Goal: Task Accomplishment & Management: Manage account settings

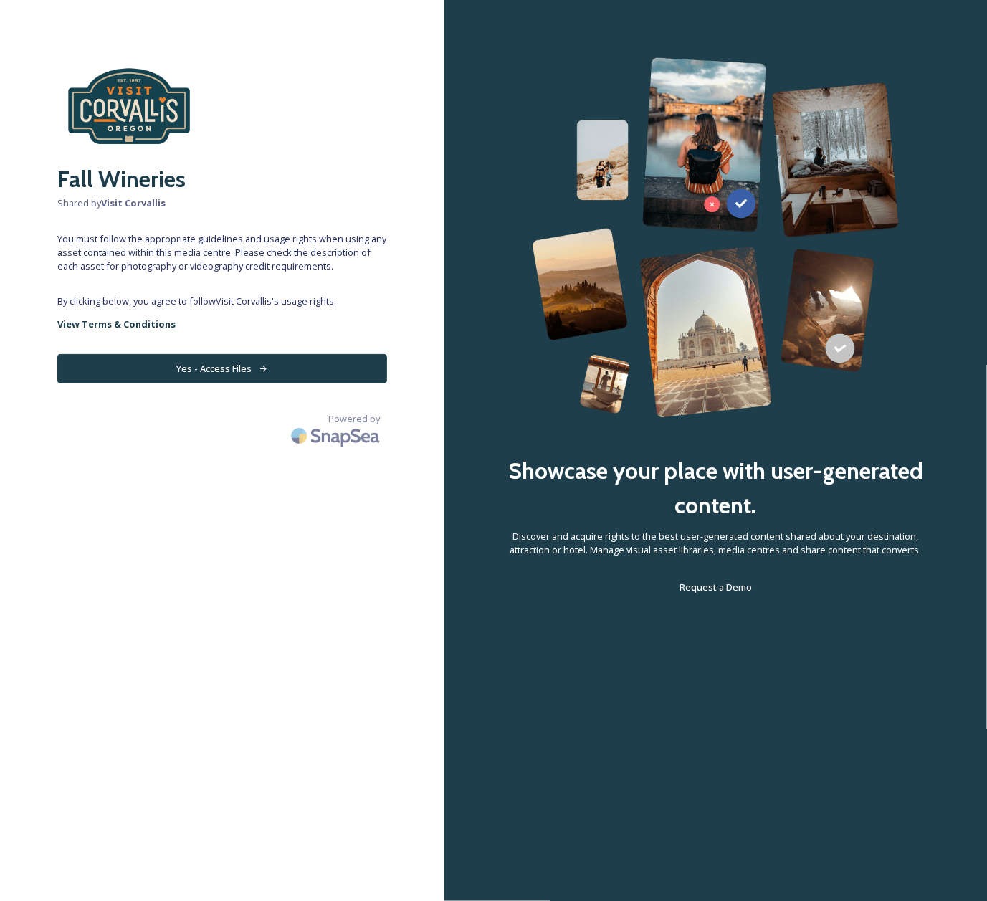
click at [358, 370] on button "Yes - Access Files" at bounding box center [222, 368] width 330 height 29
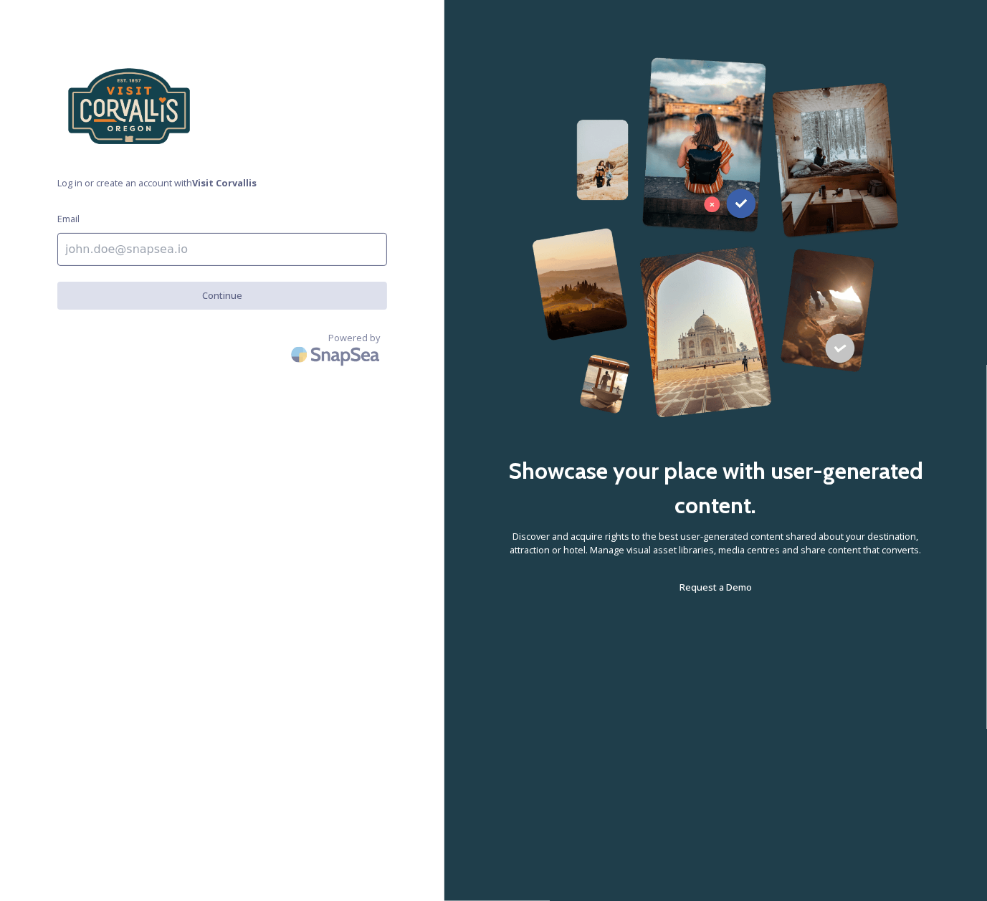
click at [120, 253] on input at bounding box center [222, 249] width 330 height 33
type input "[EMAIL_ADDRESS][DOMAIN_NAME]"
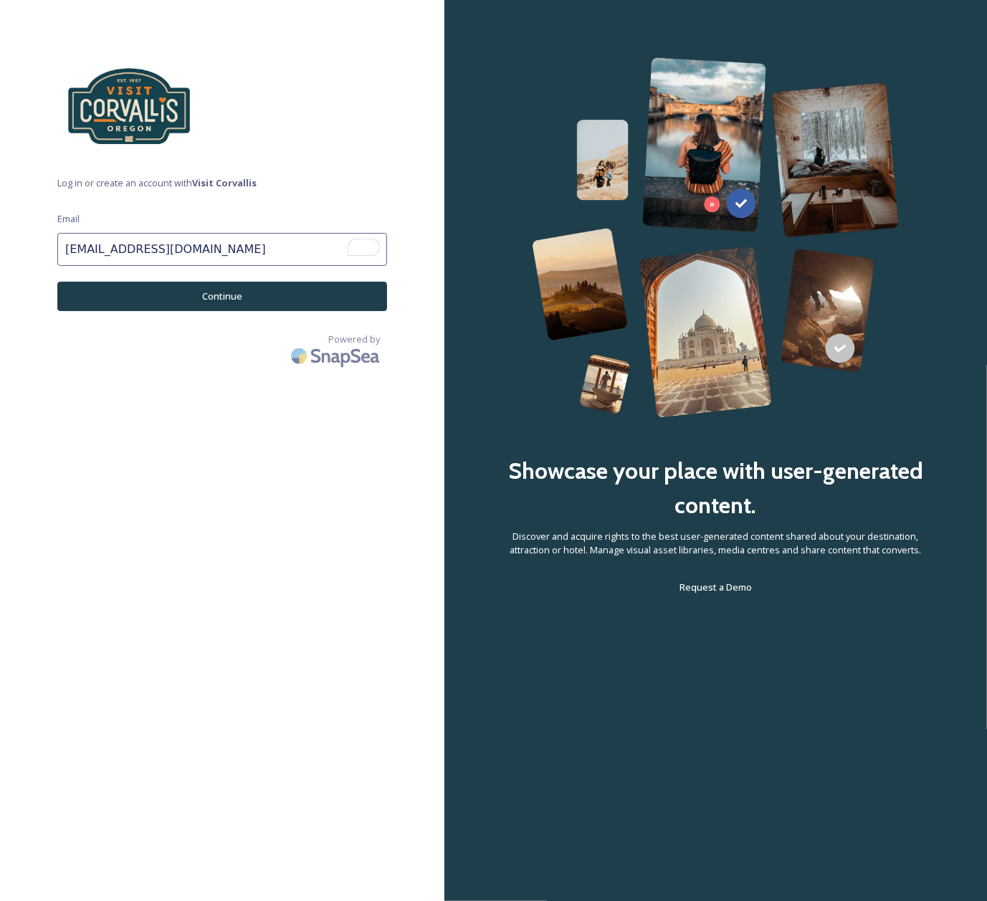
click at [256, 294] on button "Continue" at bounding box center [222, 296] width 330 height 29
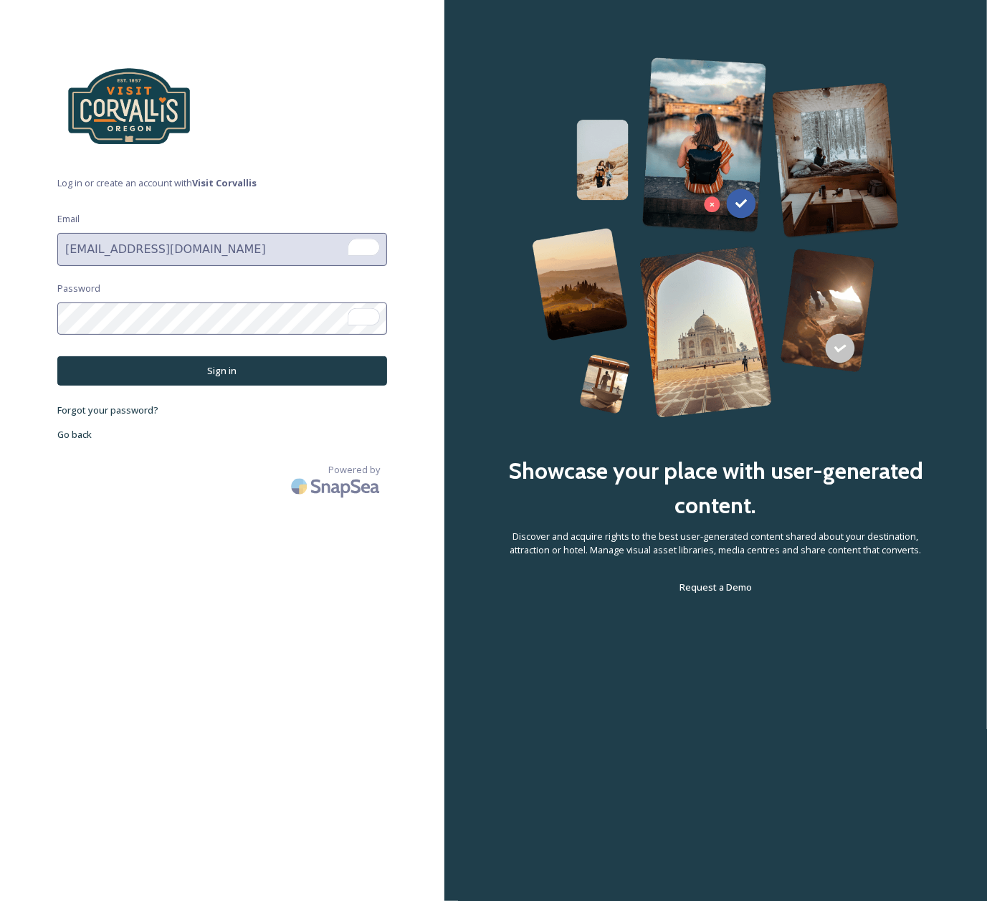
click at [252, 365] on button "Sign in" at bounding box center [222, 370] width 330 height 29
